Goal: Information Seeking & Learning: Learn about a topic

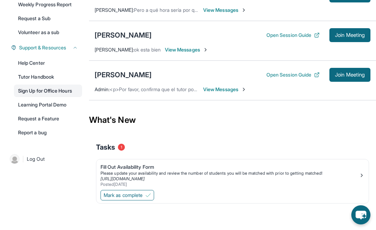
scroll to position [137, 0]
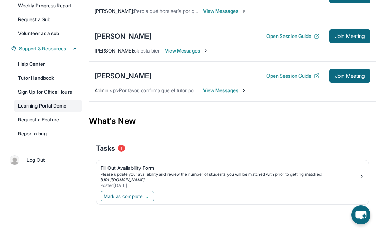
click at [66, 105] on link "Learning Portal Demo" at bounding box center [48, 106] width 68 height 13
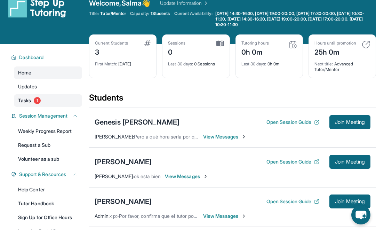
scroll to position [11, 0]
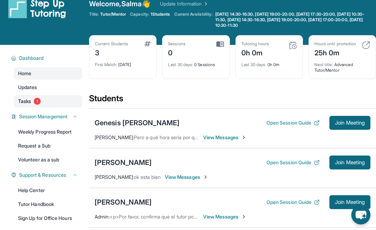
click at [61, 96] on link "Tasks 1" at bounding box center [48, 101] width 68 height 13
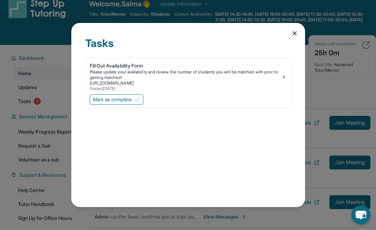
click at [295, 39] on div "Tasks Fill Out Availability Form Please update your availability and review the…" at bounding box center [188, 115] width 234 height 184
click at [301, 32] on div "Tasks Fill Out Availability Form Please update your availability and review the…" at bounding box center [188, 115] width 234 height 184
click at [298, 32] on div "Tasks Fill Out Availability Form Please update your availability and review the…" at bounding box center [188, 115] width 234 height 184
click at [295, 32] on icon at bounding box center [294, 33] width 3 height 3
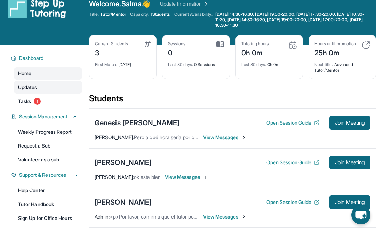
click at [61, 87] on link "Updates" at bounding box center [48, 87] width 68 height 13
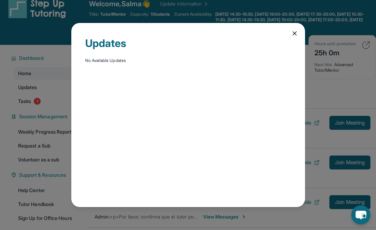
click at [293, 34] on icon at bounding box center [294, 33] width 7 height 7
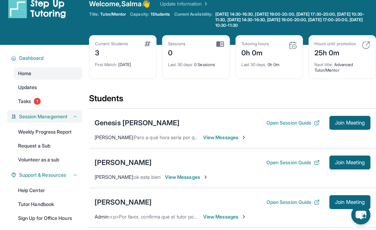
scroll to position [0, 0]
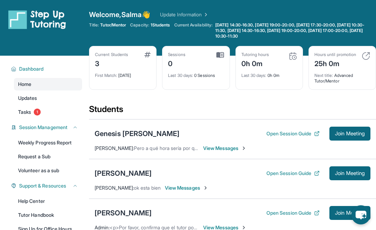
click at [40, 19] on img at bounding box center [37, 19] width 58 height 19
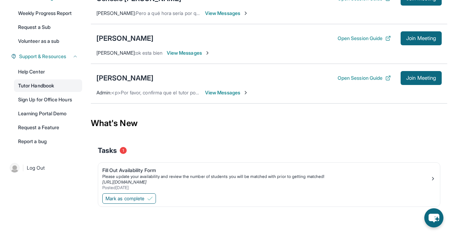
scroll to position [121, 0]
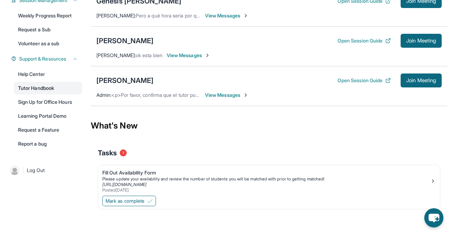
click at [50, 89] on link "Tutor Handbook" at bounding box center [48, 88] width 68 height 13
click at [67, 114] on link "Learning Portal Demo" at bounding box center [48, 116] width 68 height 13
click at [381, 44] on button "Join Meeting" at bounding box center [421, 41] width 41 height 14
click at [171, 51] on div "[PERSON_NAME] Open Session Guide Join Meeting [PERSON_NAME] : ok esta bien View…" at bounding box center [269, 46] width 356 height 40
click at [169, 55] on span "View Messages" at bounding box center [188, 55] width 43 height 7
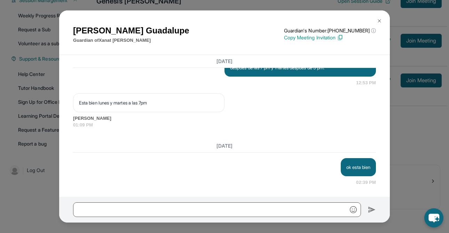
scroll to position [588, 0]
click at [379, 20] on img at bounding box center [380, 21] width 6 height 6
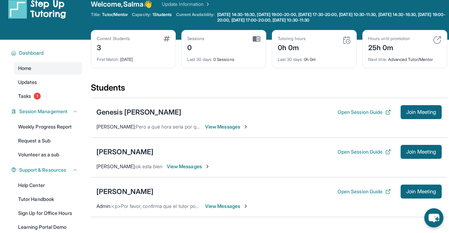
scroll to position [0, 0]
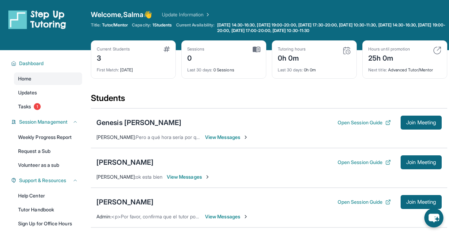
click at [164, 50] on img at bounding box center [167, 49] width 6 height 6
click at [124, 65] on div "First Match : [DATE]" at bounding box center [133, 68] width 73 height 10
click at [117, 55] on div "3" at bounding box center [113, 57] width 33 height 11
click at [347, 162] on button "Open Session Guide" at bounding box center [364, 162] width 53 height 7
click at [344, 164] on button "Open Session Guide" at bounding box center [364, 162] width 53 height 7
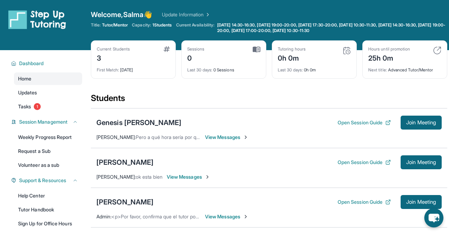
scroll to position [47, 0]
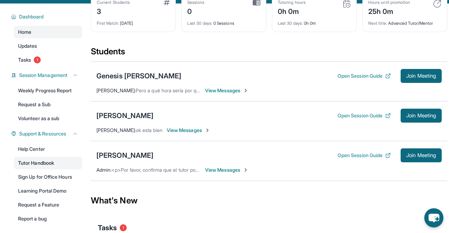
click at [40, 165] on link "Tutor Handbook" at bounding box center [48, 163] width 68 height 13
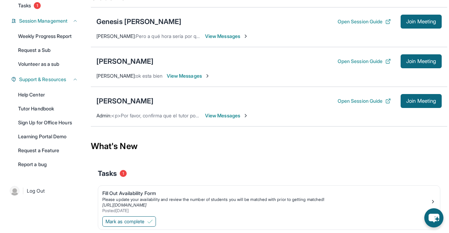
scroll to position [124, 0]
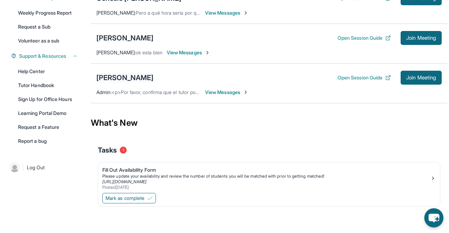
click at [123, 78] on div "[PERSON_NAME]" at bounding box center [124, 78] width 57 height 10
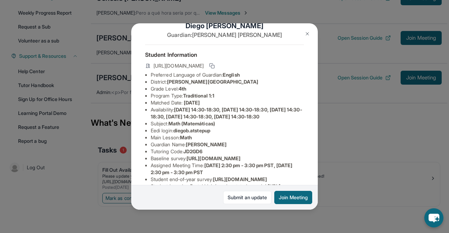
scroll to position [20, 0]
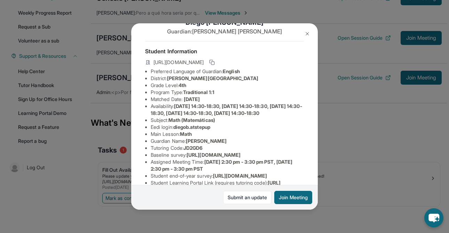
click at [306, 34] on img at bounding box center [307, 34] width 6 height 6
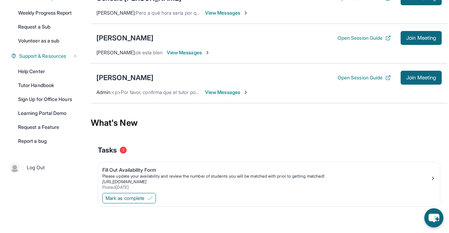
scroll to position [124, 0]
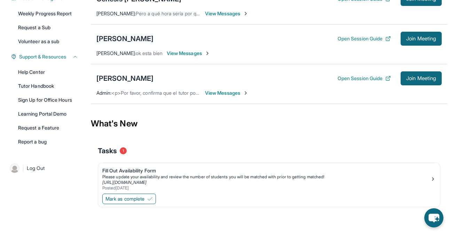
click at [135, 37] on div "[PERSON_NAME]" at bounding box center [124, 39] width 57 height 10
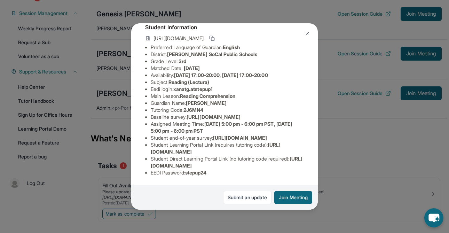
scroll to position [103, 0]
click at [381, 161] on div "[PERSON_NAME] Guardian: [PERSON_NAME] Student Information [URL][DOMAIN_NAME] Pr…" at bounding box center [224, 116] width 449 height 233
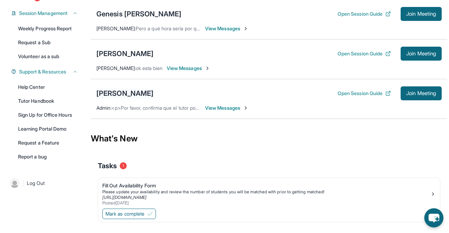
click at [128, 90] on div "[PERSON_NAME]" at bounding box center [124, 93] width 57 height 10
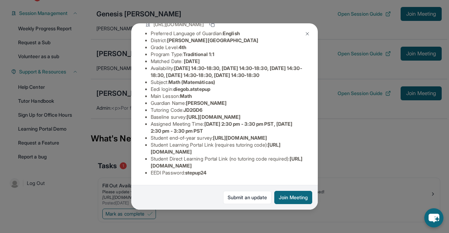
scroll to position [124, 0]
click at [228, 199] on link "Submit an update" at bounding box center [247, 197] width 48 height 13
click at [381, 138] on div "[PERSON_NAME] Guardian: [PERSON_NAME] Student Information [URL][DOMAIN_NAME] Pr…" at bounding box center [224, 116] width 449 height 233
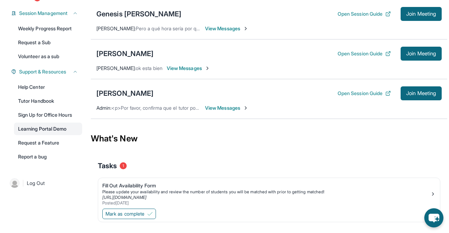
click at [40, 127] on link "Learning Portal Demo" at bounding box center [48, 128] width 68 height 13
